Goal: Task Accomplishment & Management: Manage account settings

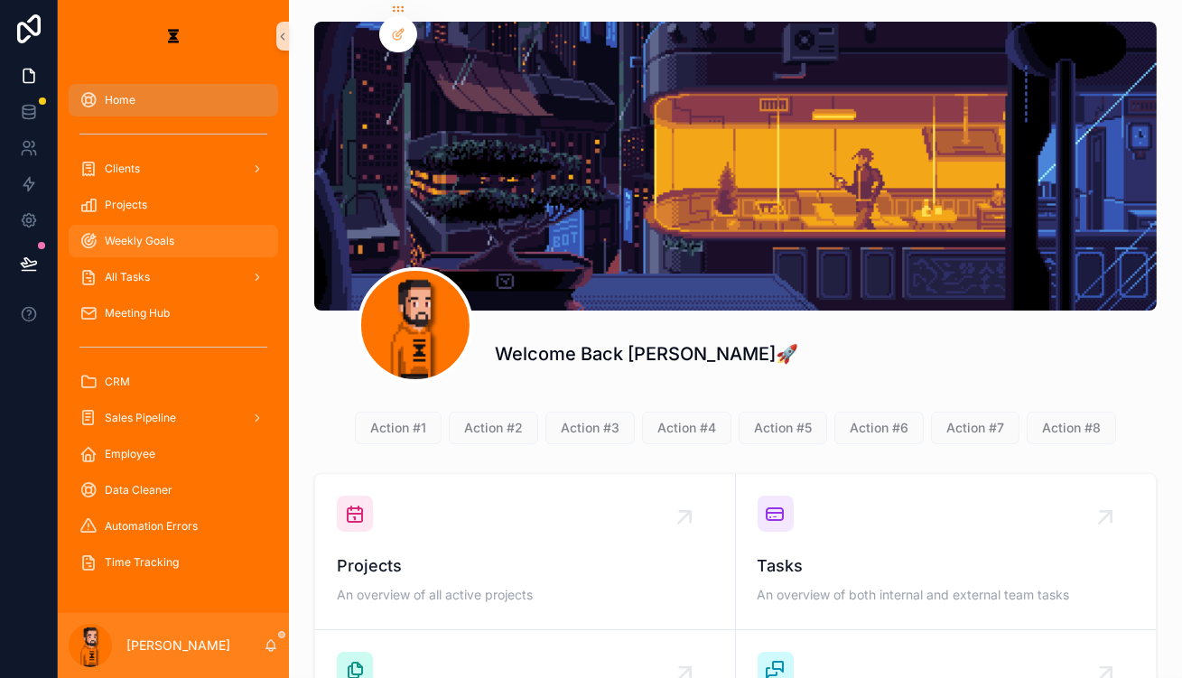
click at [156, 227] on div "Weekly Goals" at bounding box center [173, 241] width 188 height 29
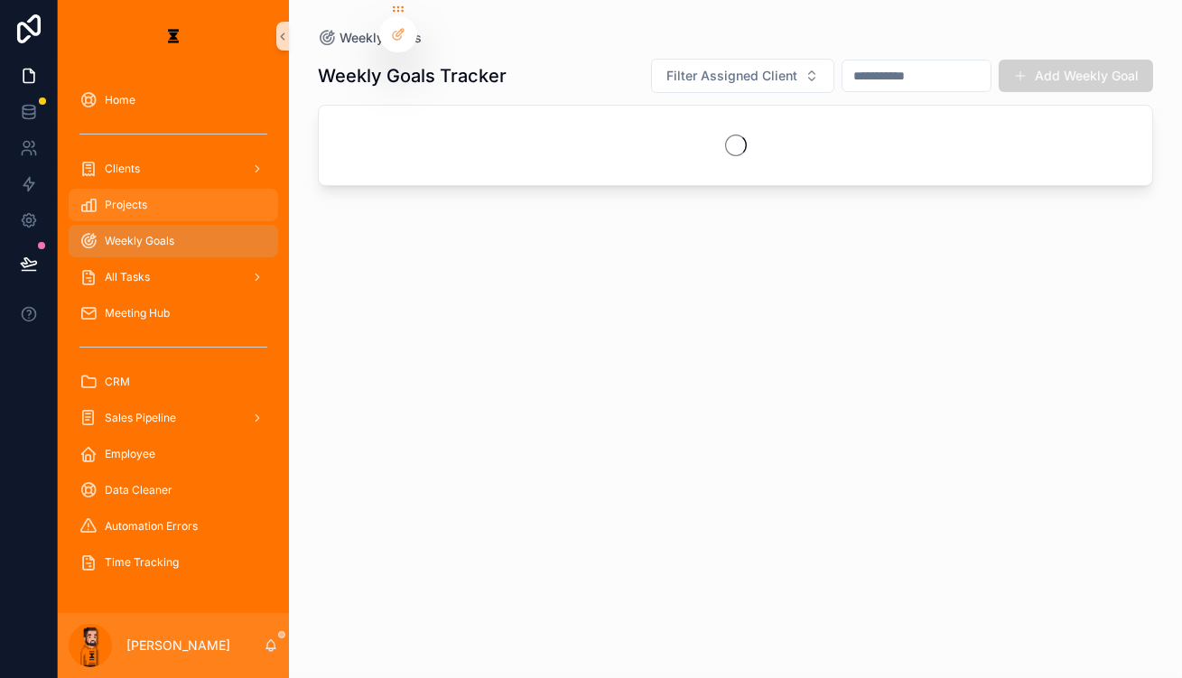
click at [154, 191] on div "Projects" at bounding box center [173, 205] width 188 height 29
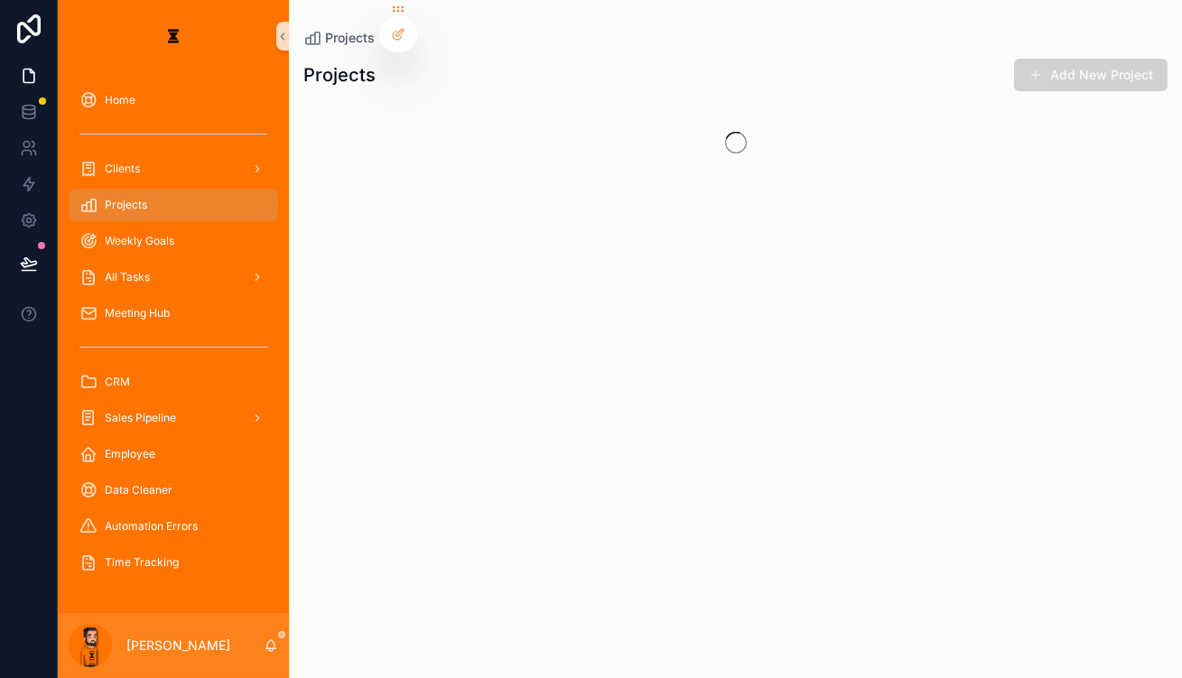
click at [140, 259] on div "All Tasks" at bounding box center [173, 277] width 231 height 36
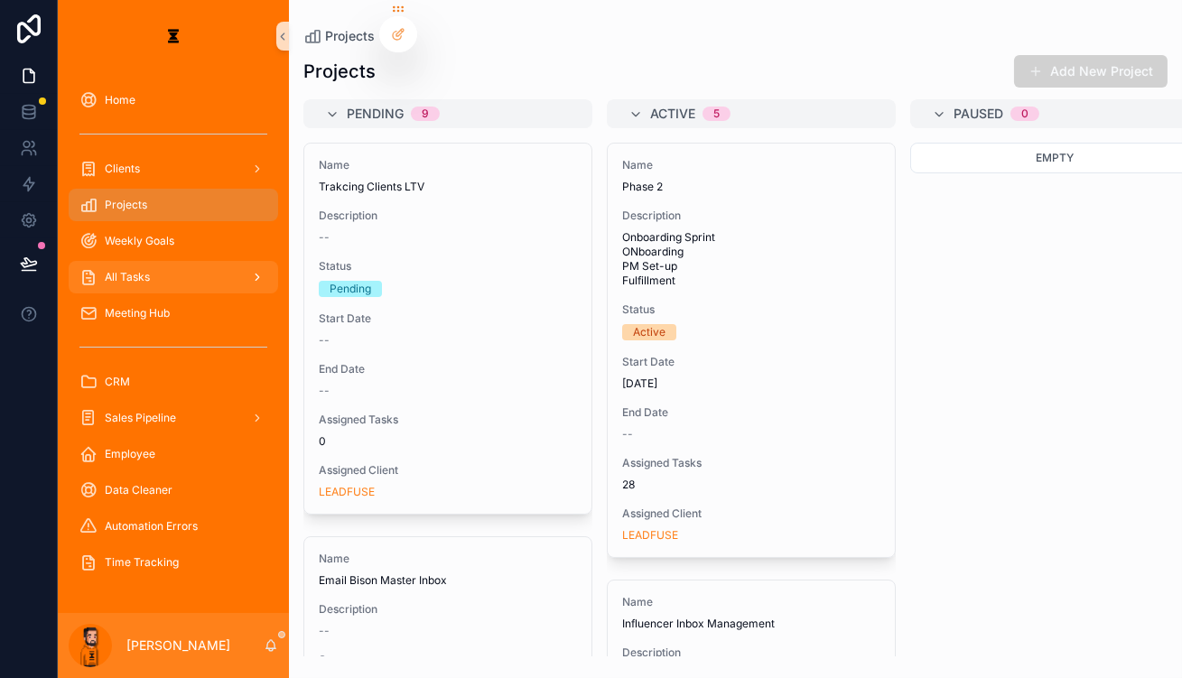
click at [137, 263] on div "All Tasks" at bounding box center [173, 277] width 188 height 29
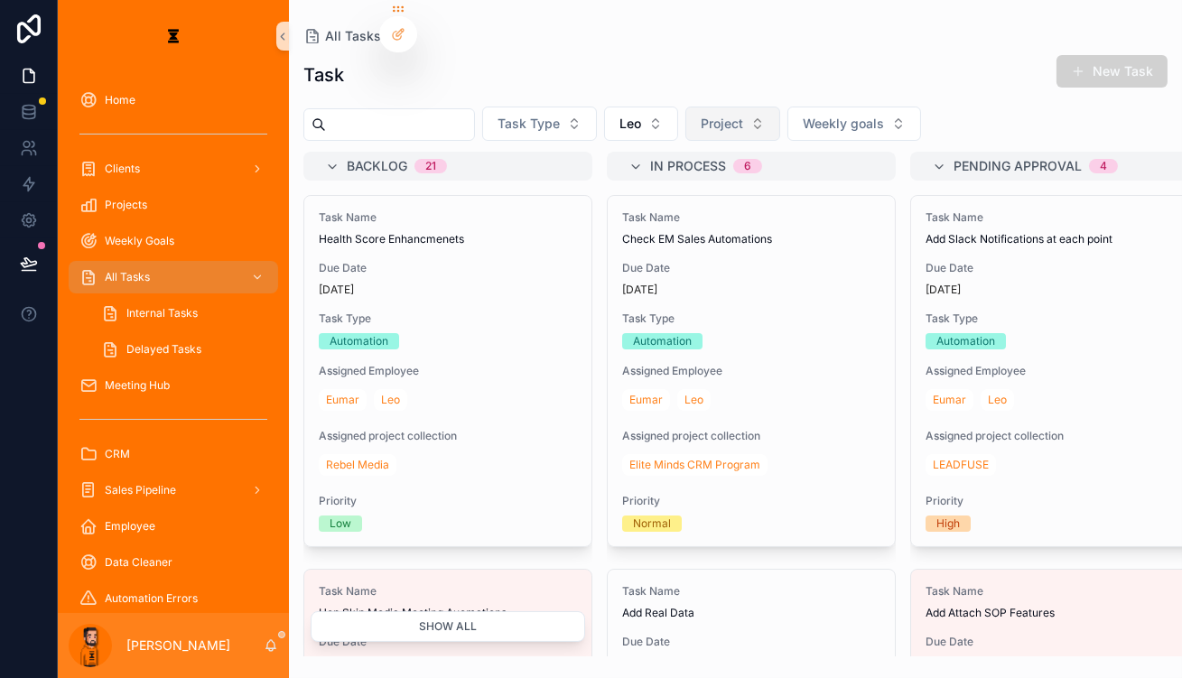
click at [690, 118] on button "Project" at bounding box center [732, 124] width 95 height 34
click at [803, 115] on span "Weekly goals" at bounding box center [843, 124] width 81 height 18
click at [704, 109] on button "Project" at bounding box center [732, 124] width 95 height 34
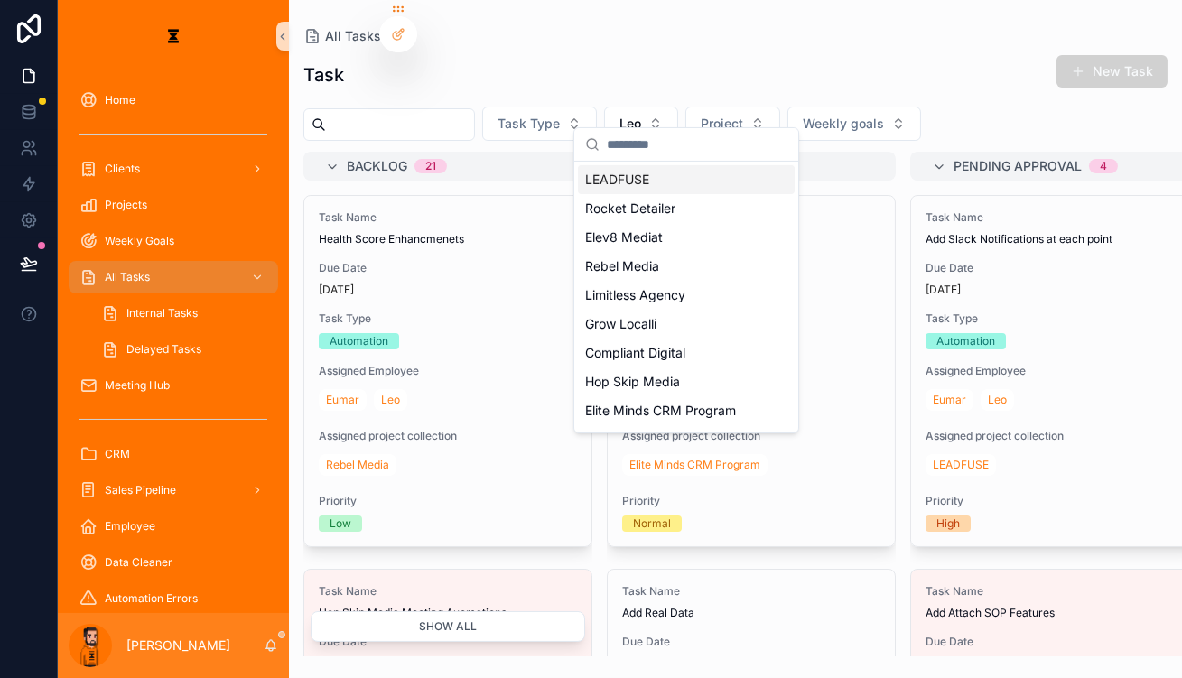
click at [652, 172] on div "LEADFUSE" at bounding box center [686, 179] width 217 height 29
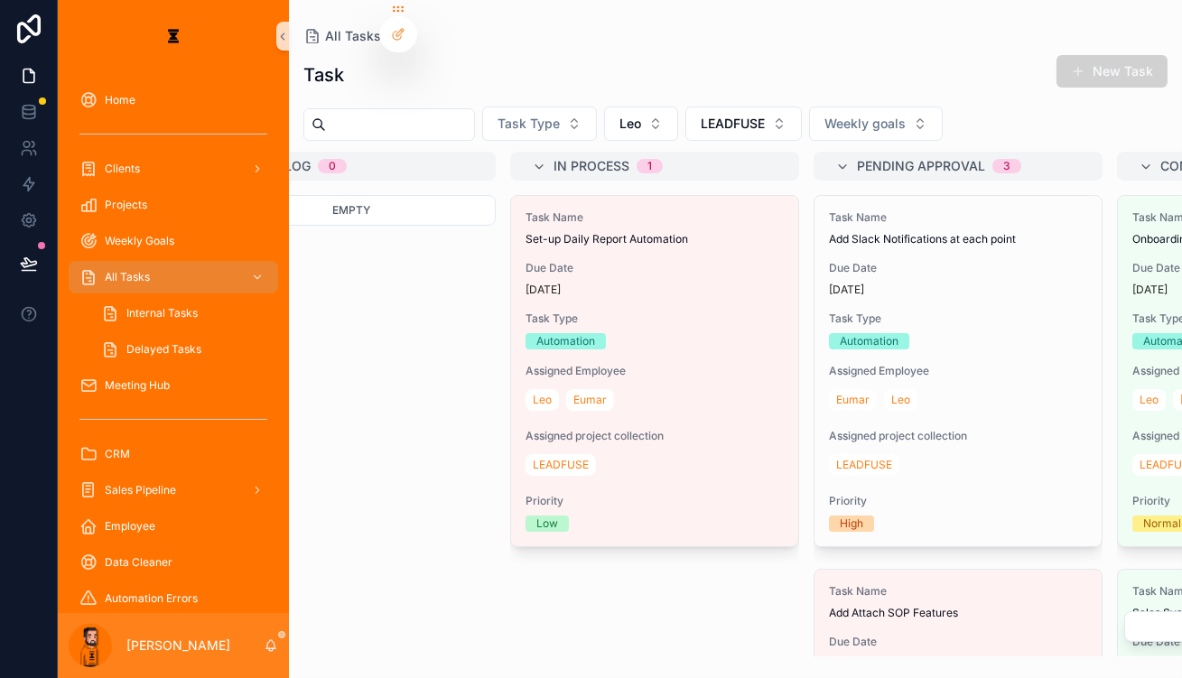
scroll to position [0, 144]
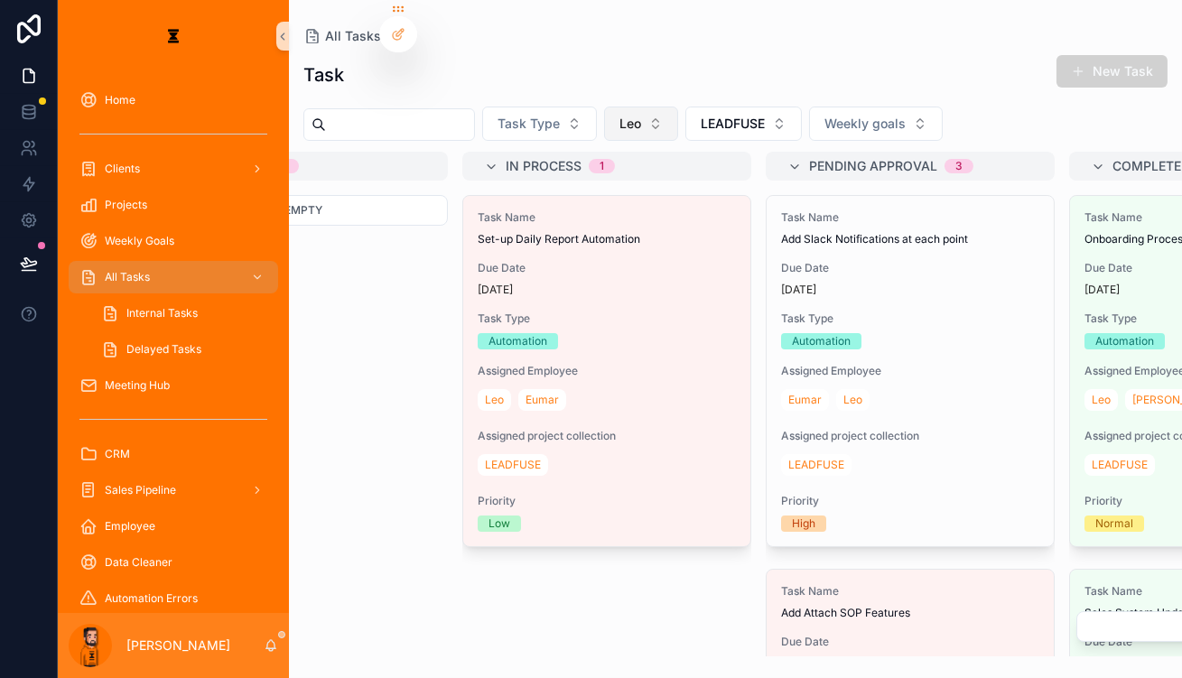
click at [604, 118] on button "Leo" at bounding box center [641, 124] width 74 height 34
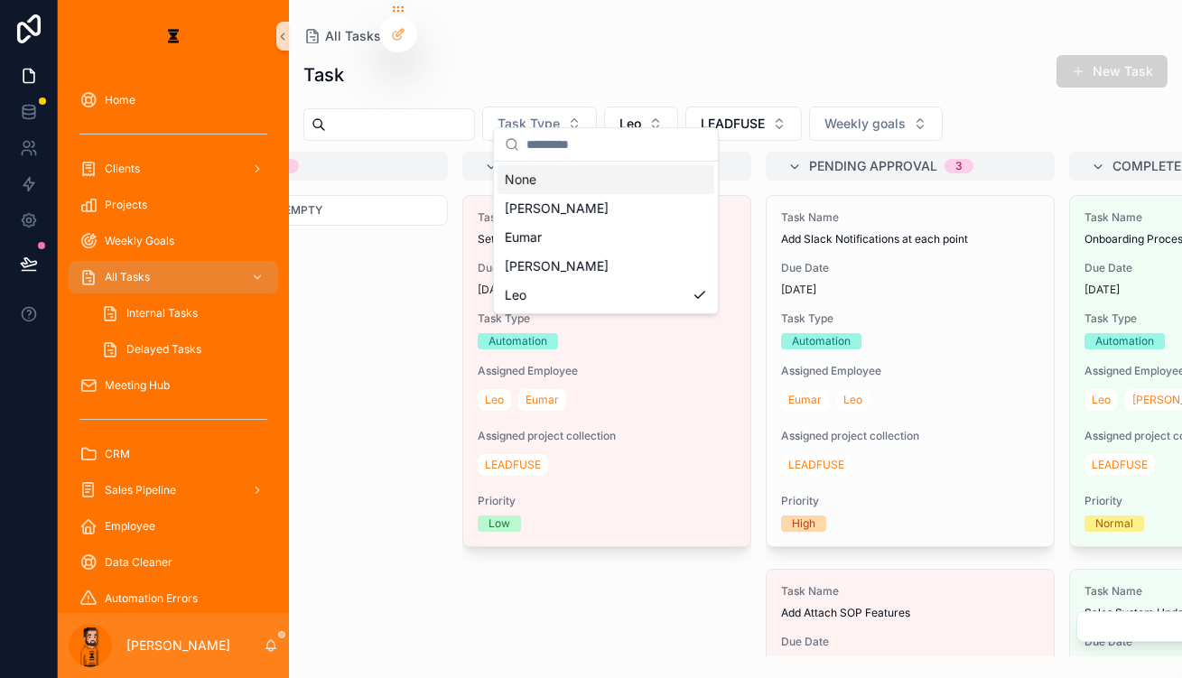
click at [582, 176] on div "None" at bounding box center [606, 179] width 217 height 29
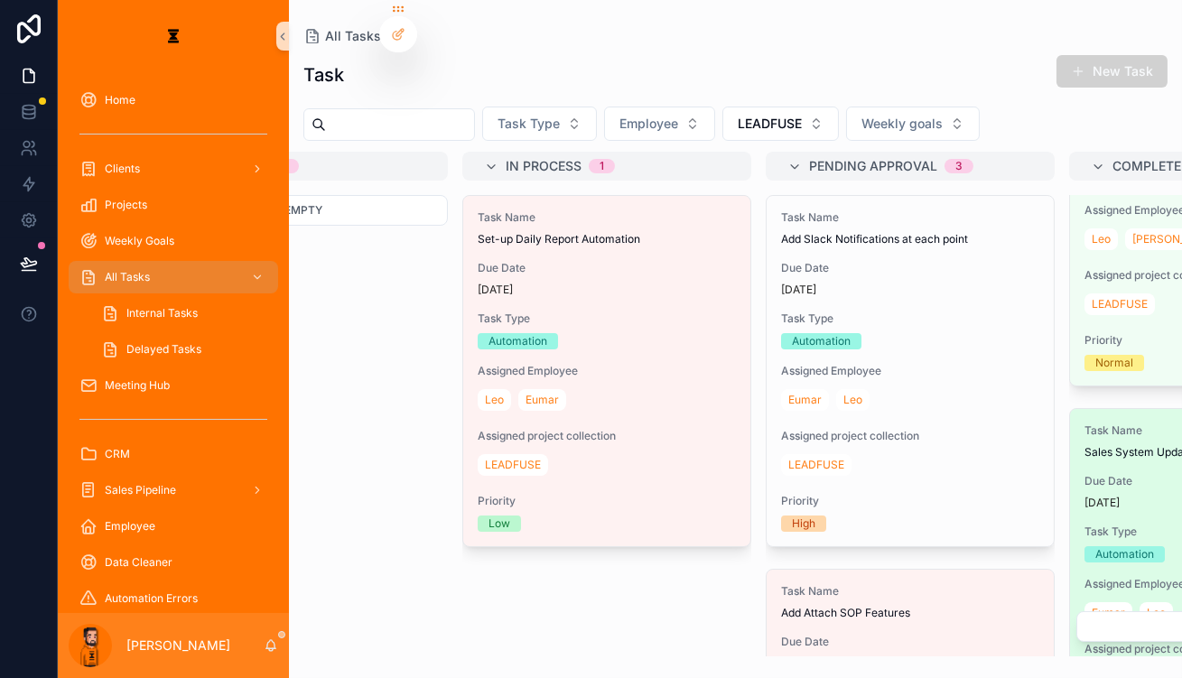
scroll to position [246, 0]
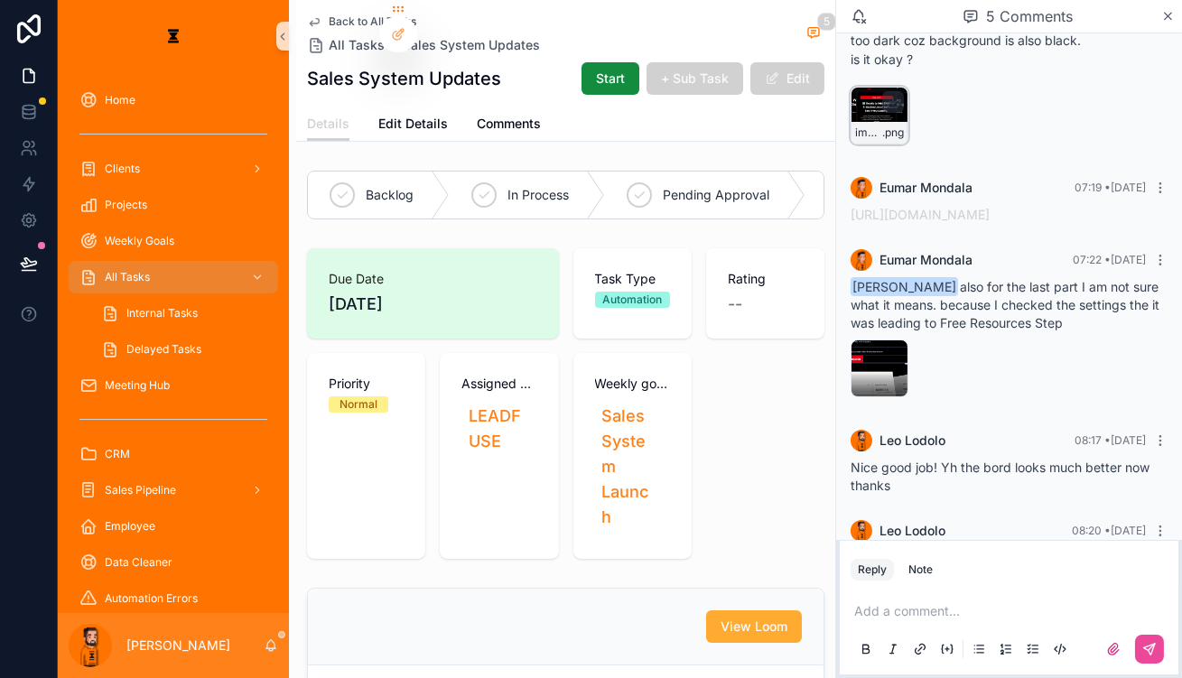
click at [886, 98] on icon "scrollable content" at bounding box center [893, 101] width 0 height 7
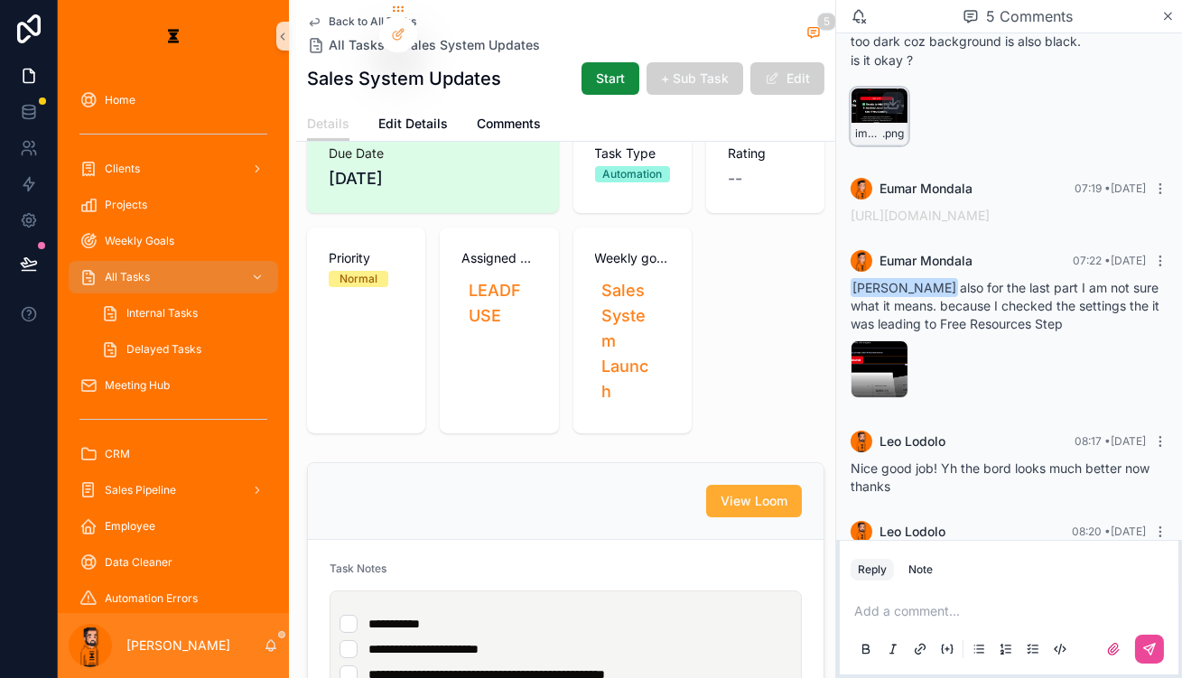
scroll to position [163, 0]
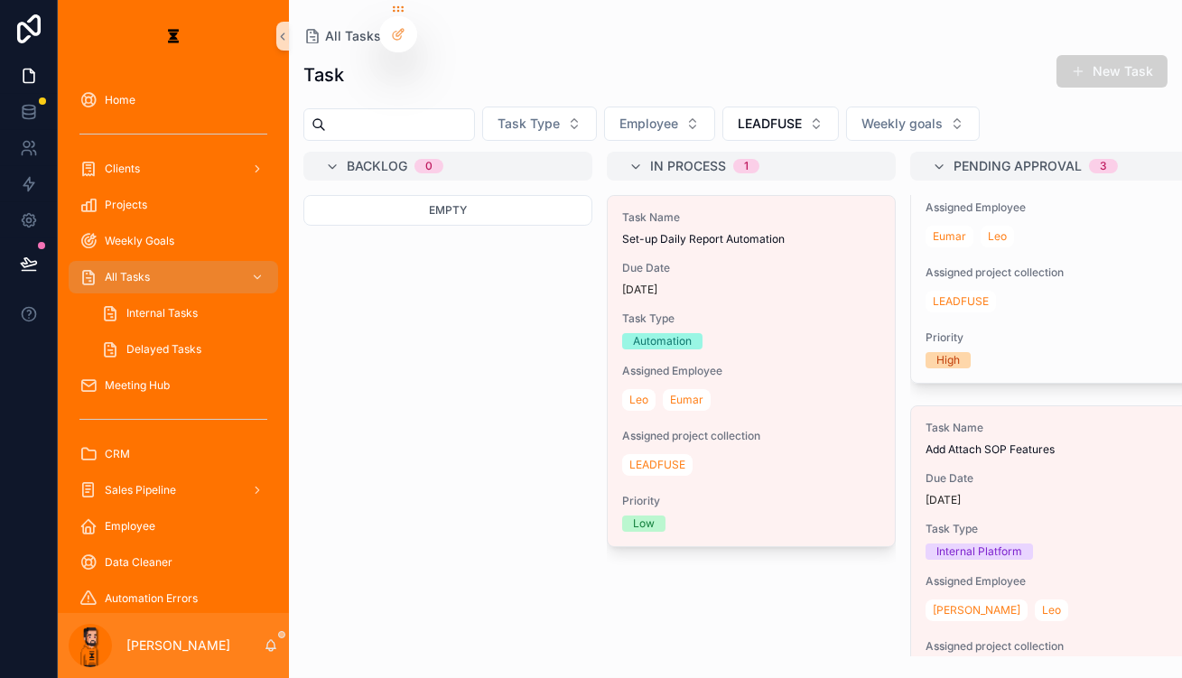
scroll to position [163, 0]
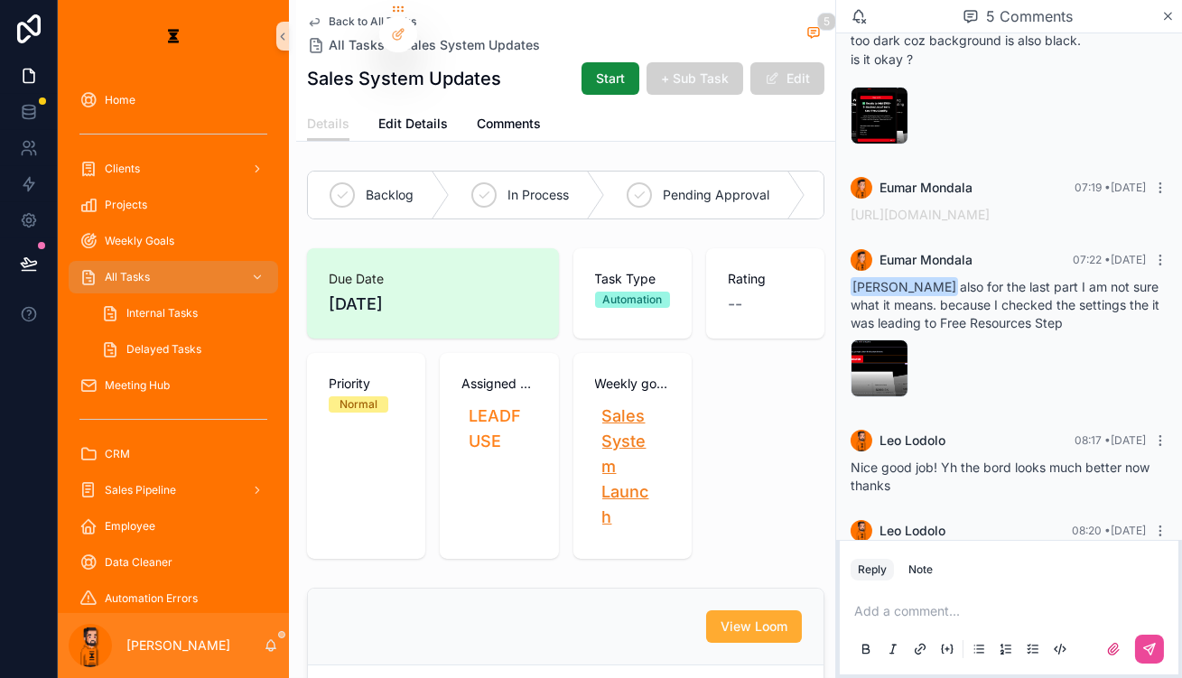
scroll to position [81, 0]
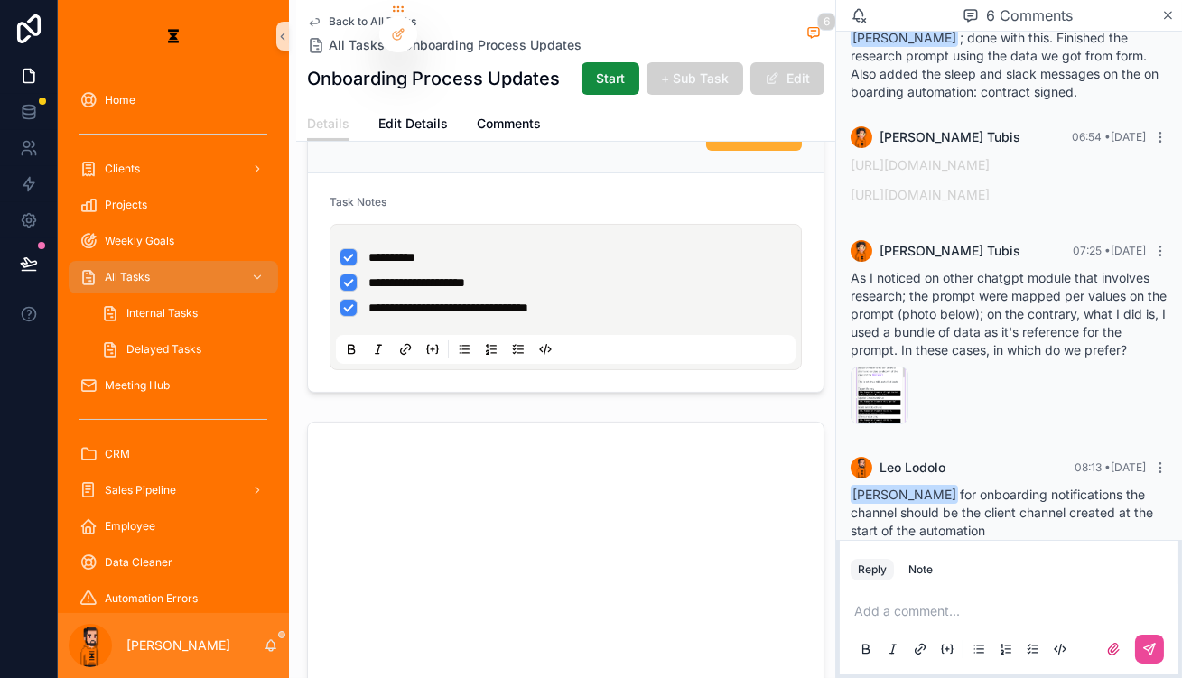
scroll to position [81, 0]
